Goal: Transaction & Acquisition: Download file/media

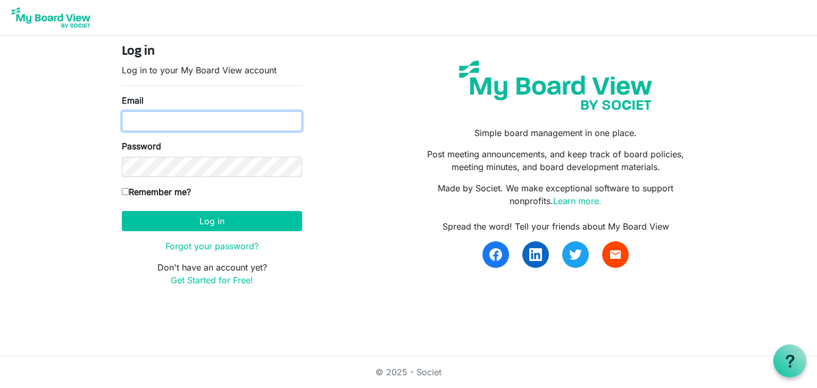
click at [183, 117] on input "Email" at bounding box center [212, 121] width 180 height 20
type input "lm224@icloud.com"
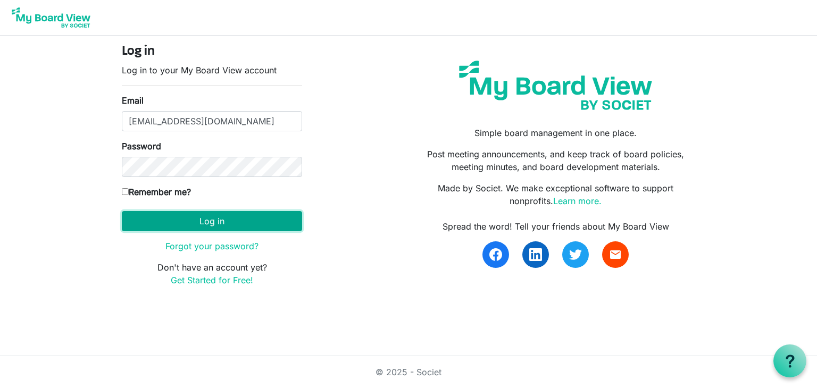
click at [229, 224] on button "Log in" at bounding box center [212, 221] width 180 height 20
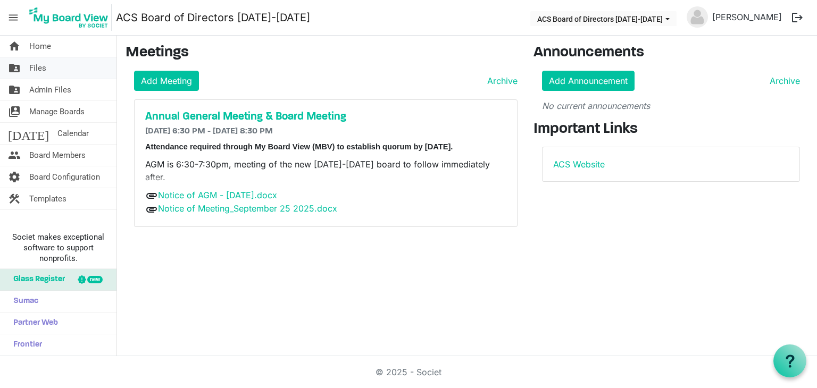
click at [34, 66] on span "Files" at bounding box center [37, 67] width 17 height 21
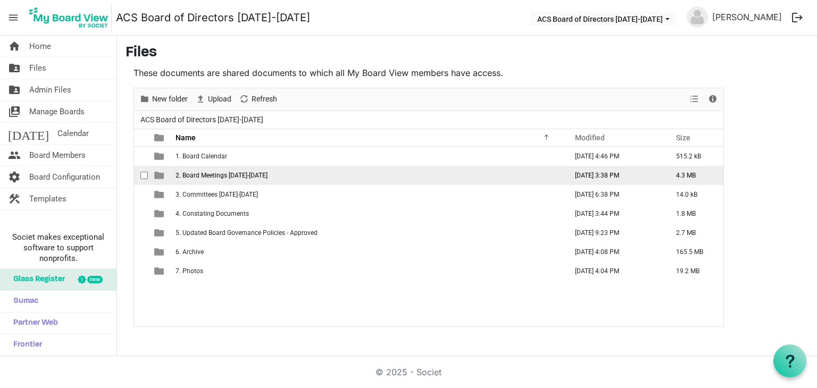
click at [211, 174] on span "2. Board Meetings [DATE]-[DATE]" at bounding box center [222, 175] width 92 height 7
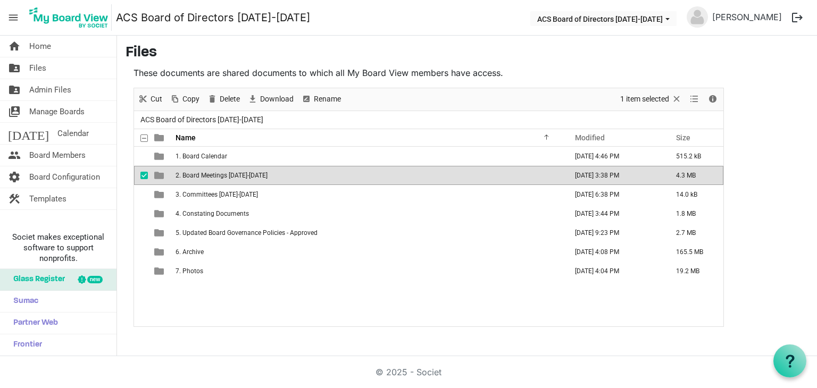
click at [211, 174] on span "2. Board Meetings [DATE]-[DATE]" at bounding box center [222, 175] width 92 height 7
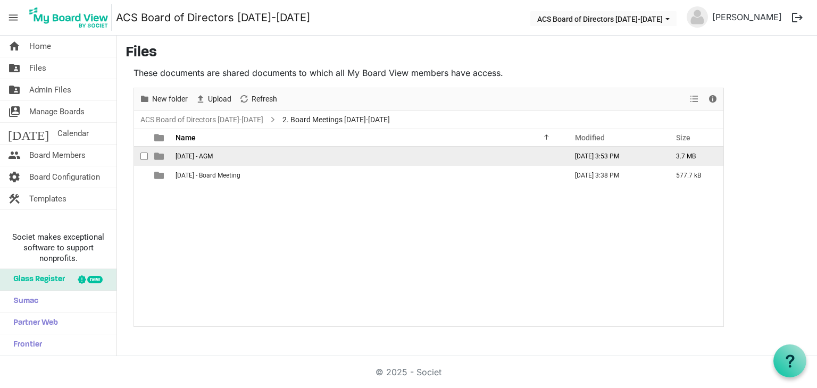
click at [213, 160] on td "[DATE] - AGM" at bounding box center [368, 156] width 392 height 19
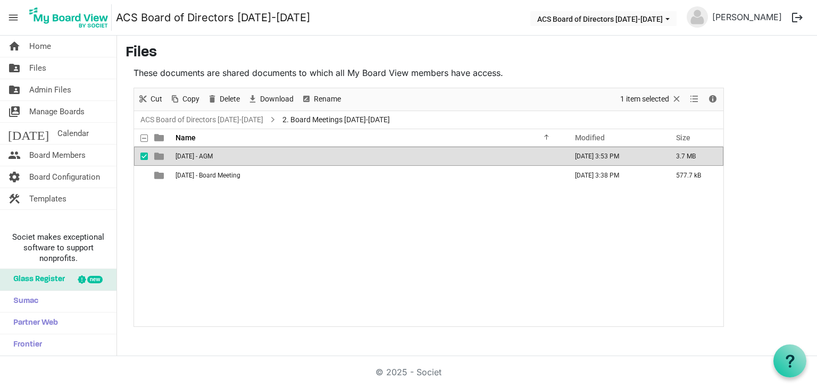
click at [213, 160] on td "[DATE] - AGM" at bounding box center [368, 156] width 392 height 19
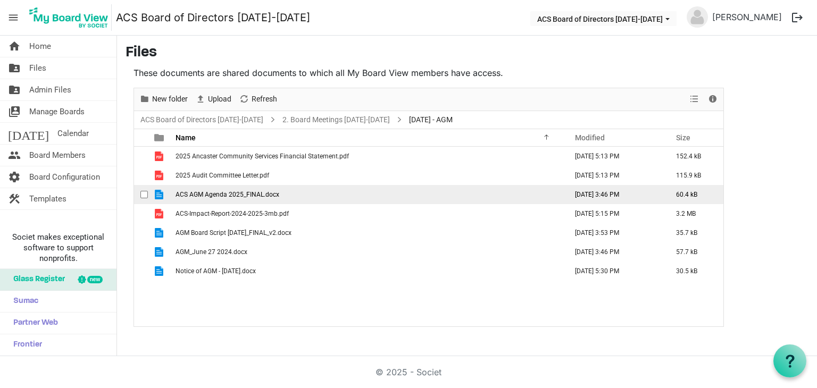
click at [245, 191] on span "ACS AGM Agenda 2025_FINAL.docx" at bounding box center [228, 194] width 104 height 7
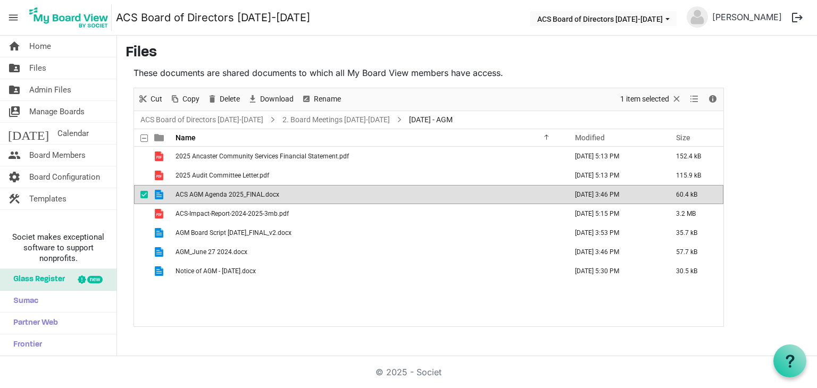
click at [245, 191] on span "ACS AGM Agenda 2025_FINAL.docx" at bounding box center [228, 194] width 104 height 7
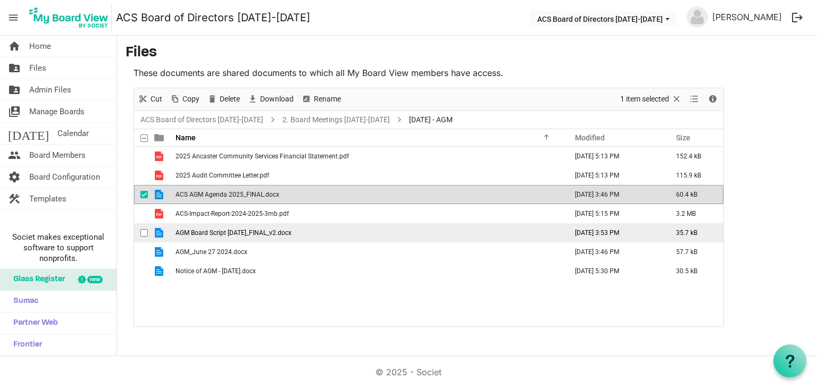
click at [218, 233] on span "AGM Board Script [DATE]_FINAL_v2.docx" at bounding box center [234, 232] width 116 height 7
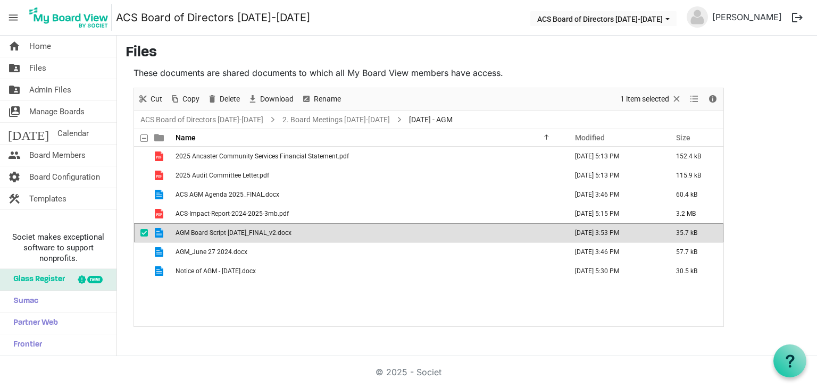
click at [218, 233] on span "AGM Board Script [DATE]_FINAL_v2.docx" at bounding box center [234, 232] width 116 height 7
